Goal: Task Accomplishment & Management: Use online tool/utility

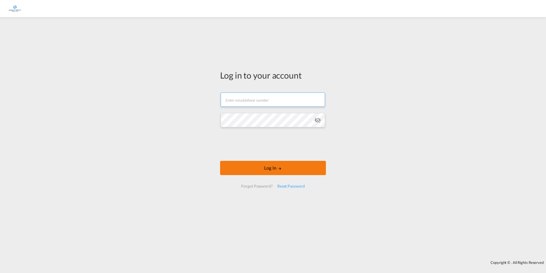
type input "[PERSON_NAME][EMAIL_ADDRESS][DOMAIN_NAME]"
click at [293, 172] on button "Log In" at bounding box center [273, 168] width 106 height 14
